Goal: Navigation & Orientation: Find specific page/section

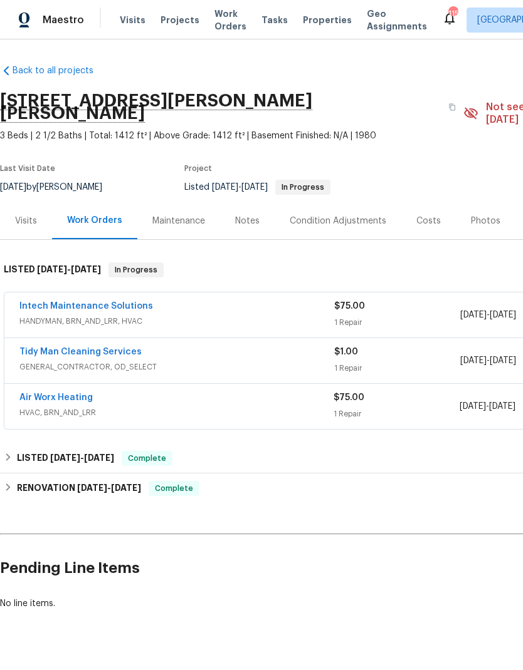
click at [81, 394] on link "Air Worx Heating" at bounding box center [55, 398] width 73 height 9
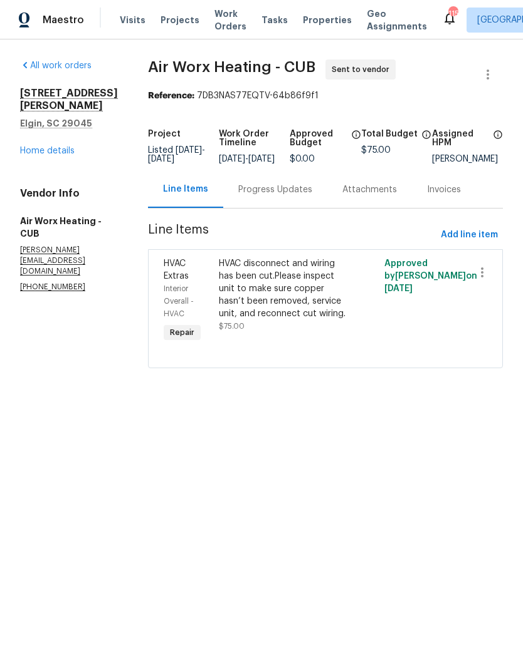
click at [278, 196] on div "Progress Updates" at bounding box center [275, 190] width 74 height 13
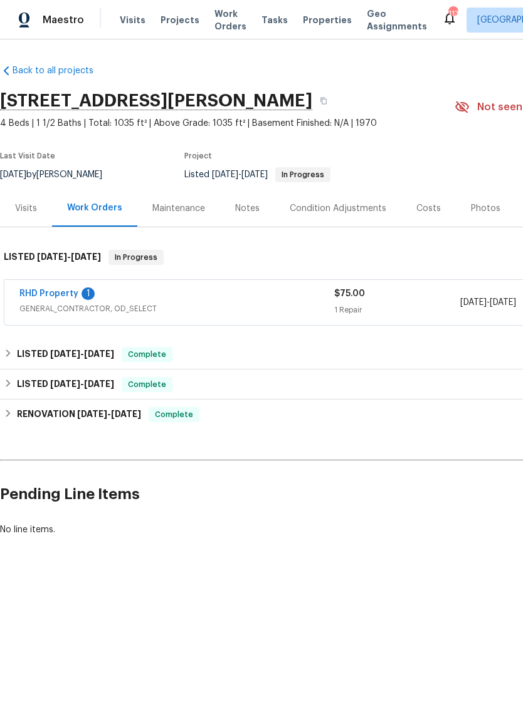
click at [63, 296] on link "RHD Property" at bounding box center [48, 293] width 59 height 9
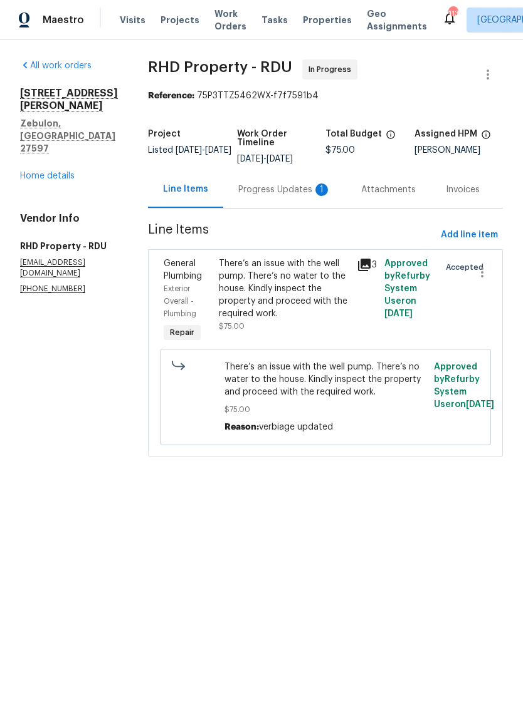
click at [275, 196] on div "Progress Updates 1" at bounding box center [284, 190] width 93 height 13
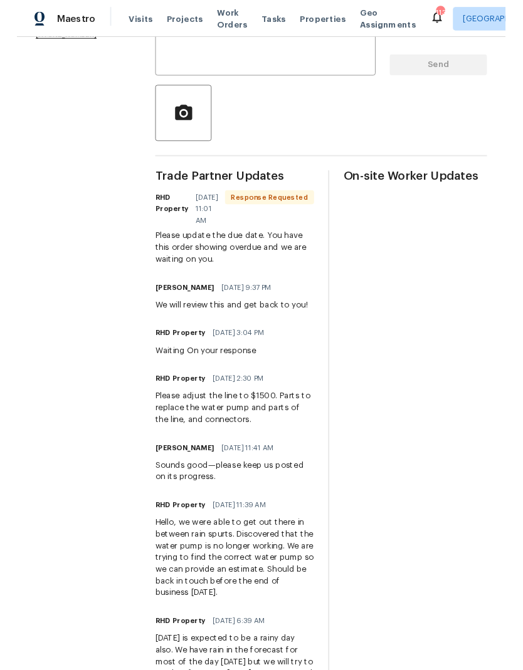
scroll to position [255, 0]
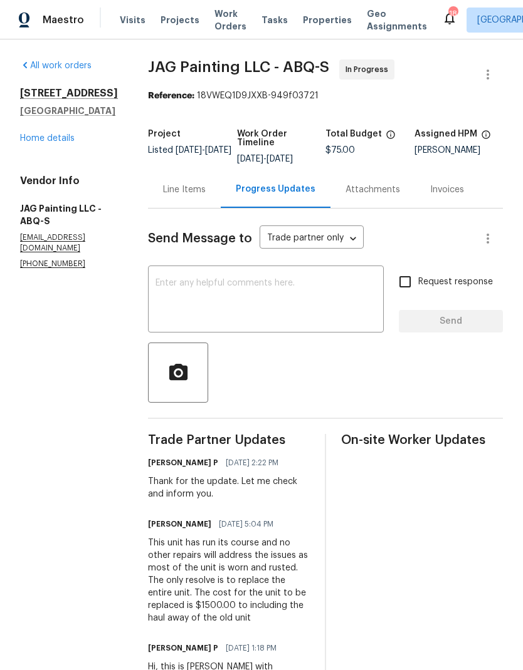
click at [191, 196] on div "Line Items" at bounding box center [184, 190] width 43 height 13
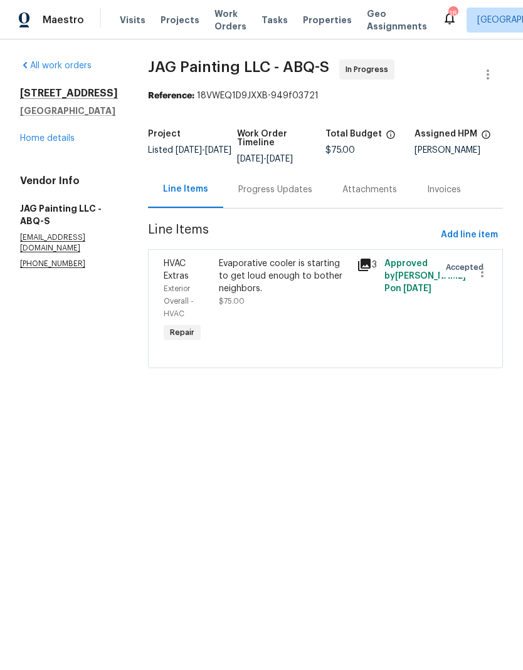
click at [278, 269] on div "Evaporative cooler is starting to get loud enough to bother neighbors." at bounding box center [284, 277] width 130 height 38
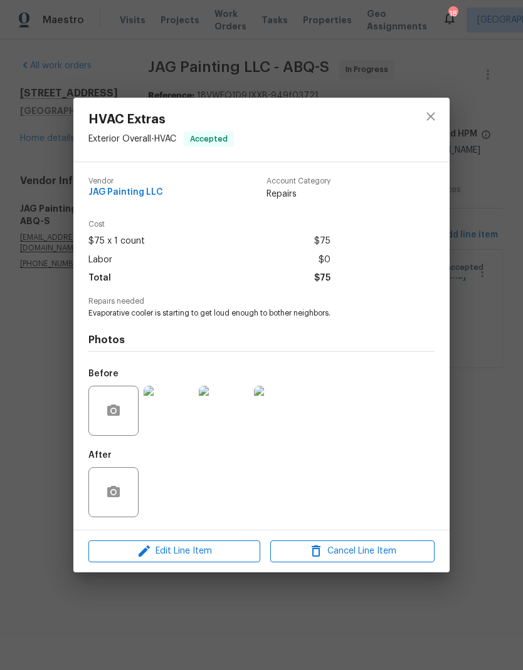
click at [169, 425] on img at bounding box center [168, 411] width 50 height 50
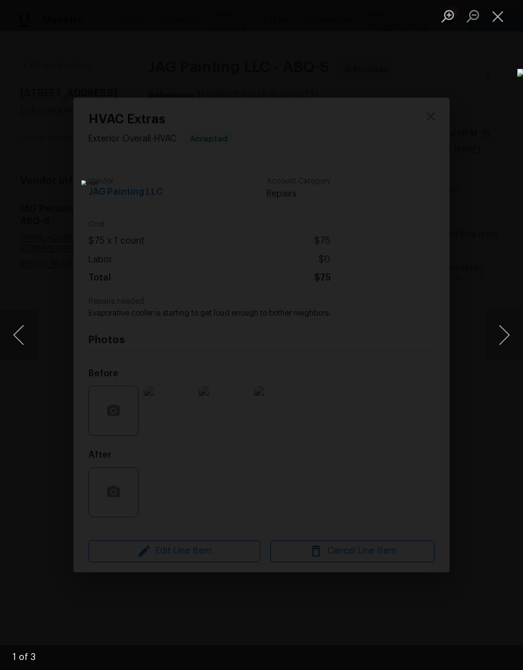
click at [503, 331] on button "Next image" at bounding box center [504, 335] width 38 height 50
click at [503, 329] on button "Next image" at bounding box center [504, 335] width 38 height 50
click at [499, 340] on button "Next image" at bounding box center [504, 335] width 38 height 50
click at [506, 345] on button "Next image" at bounding box center [504, 335] width 38 height 50
click at [500, 19] on button "Close lightbox" at bounding box center [497, 16] width 25 height 22
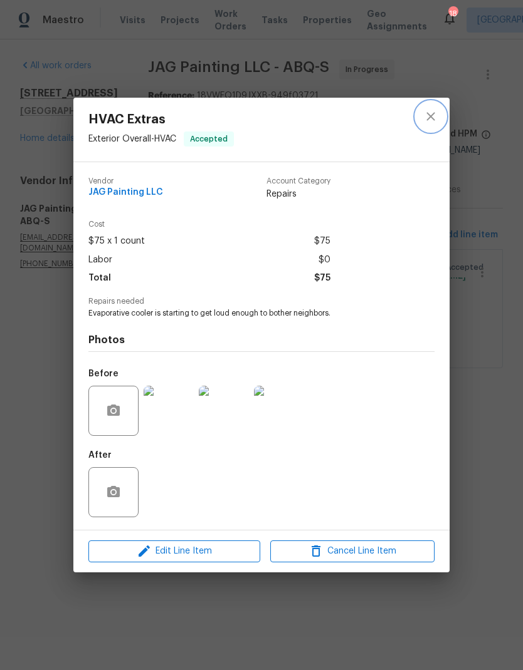
click at [432, 126] on button "close" at bounding box center [430, 117] width 30 height 30
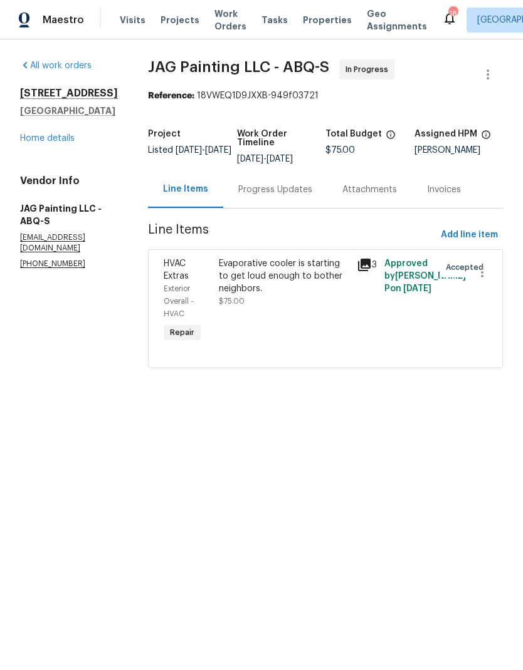
click at [370, 267] on icon at bounding box center [364, 265] width 15 height 15
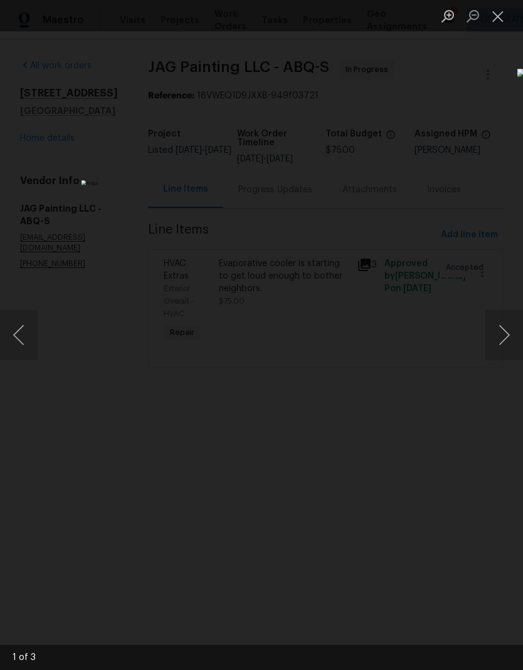
click at [504, 338] on button "Next image" at bounding box center [504, 335] width 38 height 50
click at [503, 336] on button "Next image" at bounding box center [504, 335] width 38 height 50
click at [503, 19] on button "Close lightbox" at bounding box center [497, 16] width 25 height 22
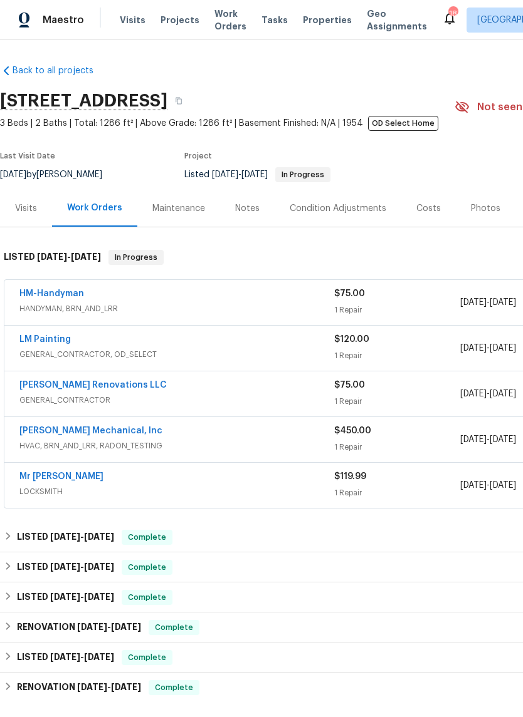
click at [60, 297] on link "HM-Handyman" at bounding box center [51, 293] width 65 height 9
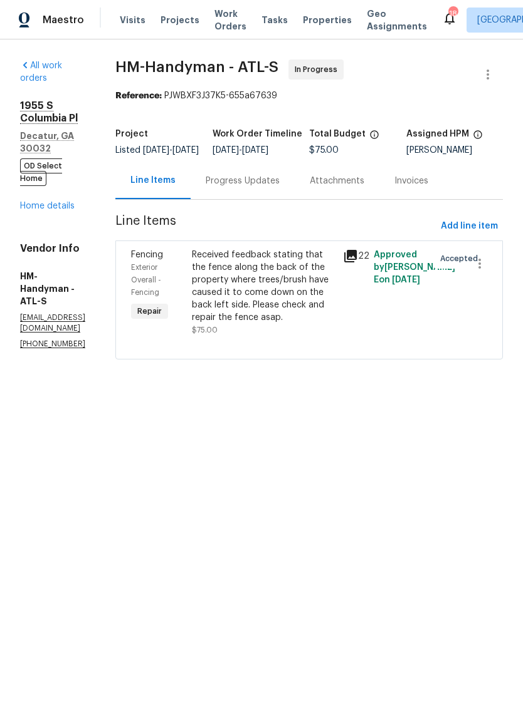
click at [358, 264] on icon at bounding box center [350, 256] width 15 height 15
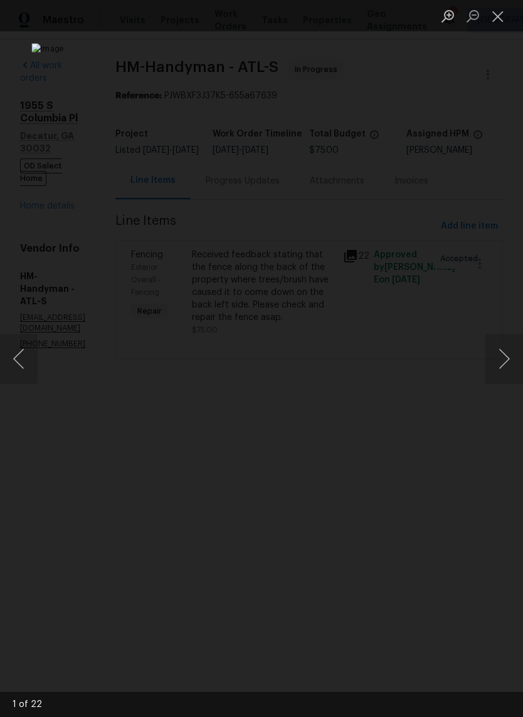
click at [501, 363] on button "Next image" at bounding box center [504, 359] width 38 height 50
click at [496, 368] on button "Next image" at bounding box center [504, 359] width 38 height 50
click at [496, 364] on button "Next image" at bounding box center [504, 359] width 38 height 50
click at [498, 368] on button "Next image" at bounding box center [504, 359] width 38 height 50
click at [497, 365] on button "Next image" at bounding box center [504, 359] width 38 height 50
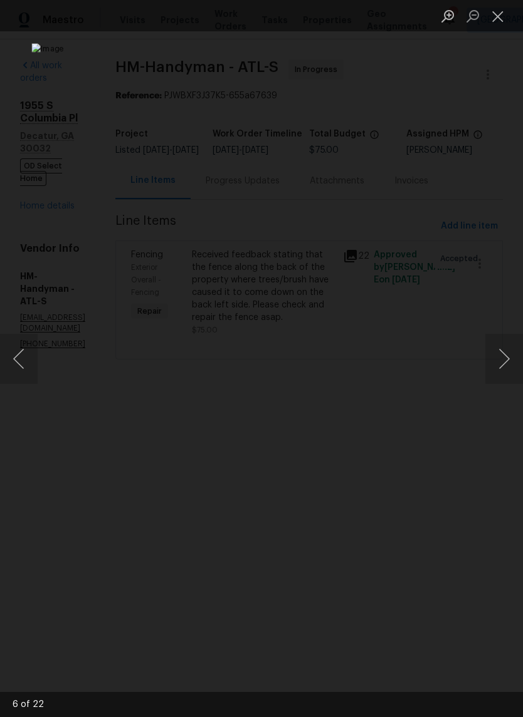
click at [498, 368] on button "Next image" at bounding box center [504, 359] width 38 height 50
click at [497, 366] on button "Next image" at bounding box center [504, 359] width 38 height 50
click at [497, 365] on button "Next image" at bounding box center [504, 359] width 38 height 50
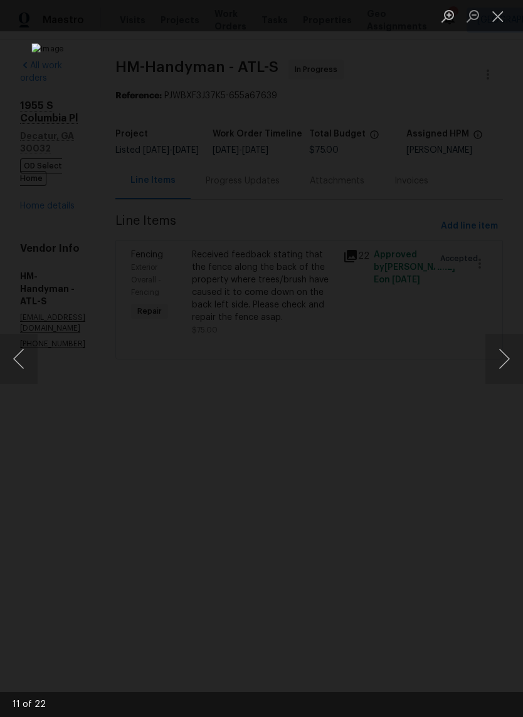
click at [497, 366] on button "Next image" at bounding box center [504, 359] width 38 height 50
click at [497, 365] on button "Next image" at bounding box center [504, 359] width 38 height 50
click at [497, 366] on button "Next image" at bounding box center [504, 359] width 38 height 50
click at [497, 367] on button "Next image" at bounding box center [504, 359] width 38 height 50
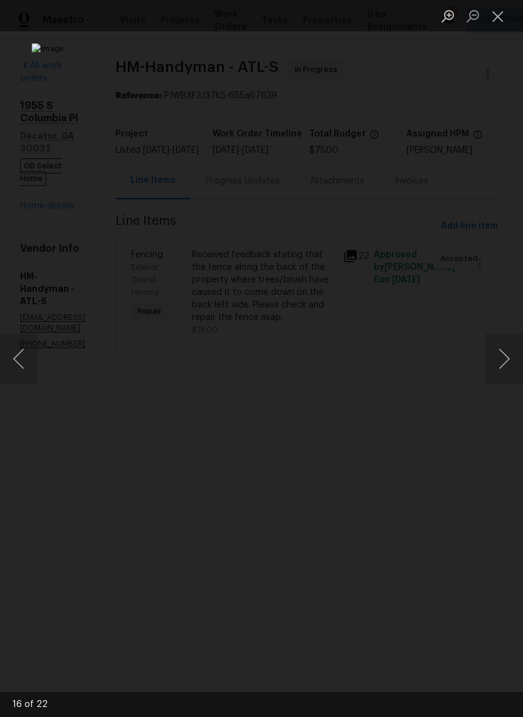
click at [495, 367] on button "Next image" at bounding box center [504, 359] width 38 height 50
click at [496, 370] on button "Next image" at bounding box center [504, 359] width 38 height 50
click at [498, 367] on button "Next image" at bounding box center [504, 359] width 38 height 50
click at [497, 367] on button "Next image" at bounding box center [504, 359] width 38 height 50
click at [499, 367] on button "Next image" at bounding box center [504, 359] width 38 height 50
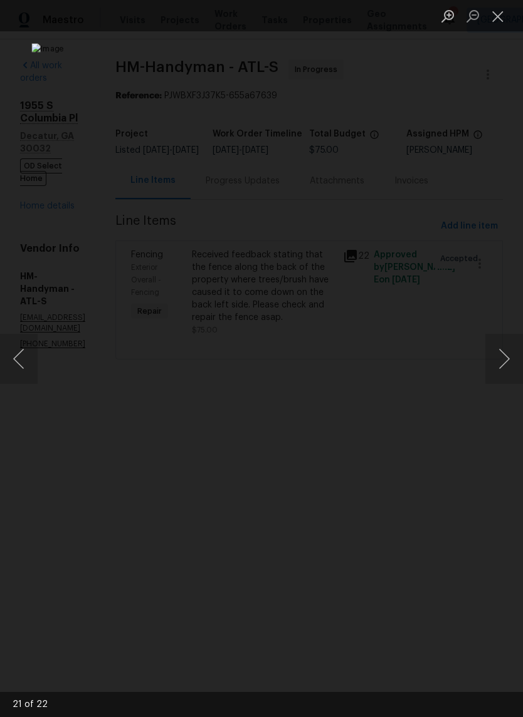
click at [498, 369] on button "Next image" at bounding box center [504, 359] width 38 height 50
click at [498, 368] on button "Next image" at bounding box center [504, 359] width 38 height 50
click at [498, 367] on button "Next image" at bounding box center [504, 359] width 38 height 50
click at [498, 363] on button "Next image" at bounding box center [504, 359] width 38 height 50
click at [498, 370] on button "Next image" at bounding box center [504, 359] width 38 height 50
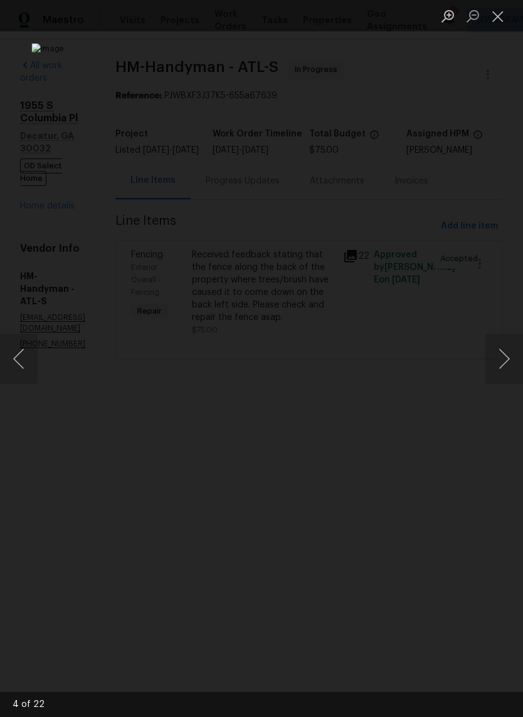
click at [498, 368] on button "Next image" at bounding box center [504, 359] width 38 height 50
click at [499, 368] on button "Next image" at bounding box center [504, 359] width 38 height 50
click at [498, 367] on button "Next image" at bounding box center [504, 359] width 38 height 50
click at [499, 370] on button "Next image" at bounding box center [504, 359] width 38 height 50
click at [501, 363] on button "Next image" at bounding box center [504, 359] width 38 height 50
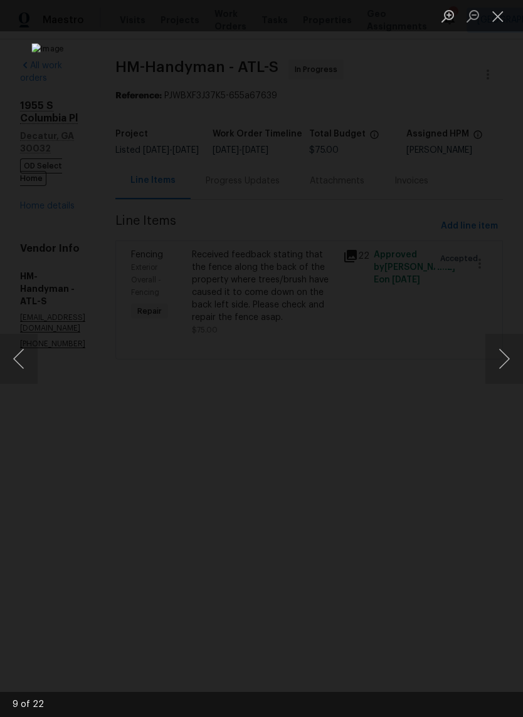
click at [502, 18] on button "Close lightbox" at bounding box center [497, 16] width 25 height 22
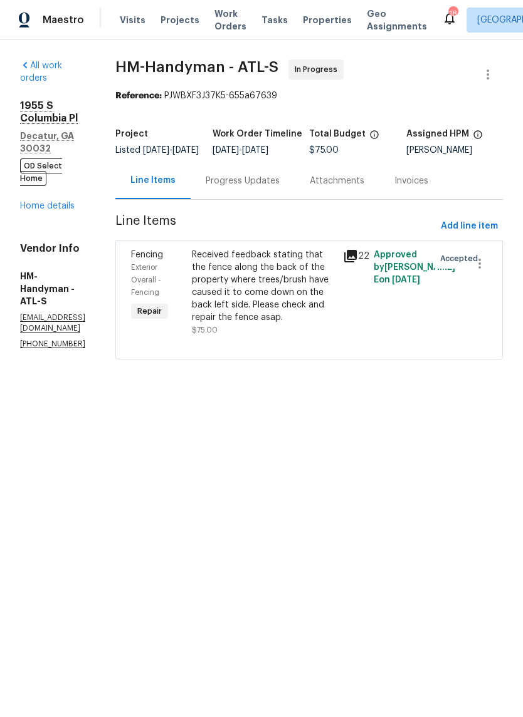
click at [279, 185] on div "Progress Updates" at bounding box center [243, 181] width 74 height 13
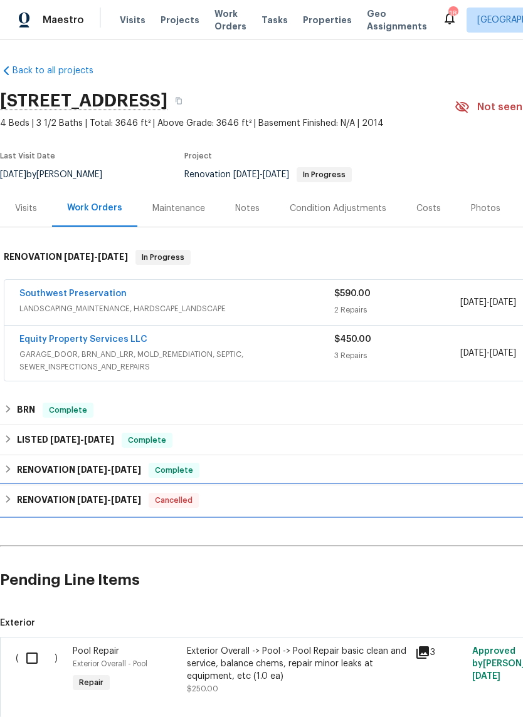
click at [14, 506] on div "RENOVATION [DATE] - [DATE] Cancelled" at bounding box center [354, 500] width 701 height 15
